Goal: Task Accomplishment & Management: Manage account settings

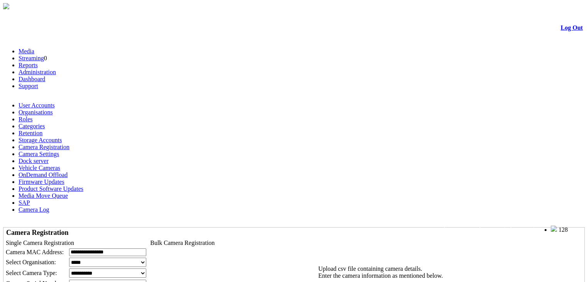
click at [564, 29] on link "Log Out" at bounding box center [572, 27] width 22 height 7
